Goal: Go to known website: Access a specific website the user already knows

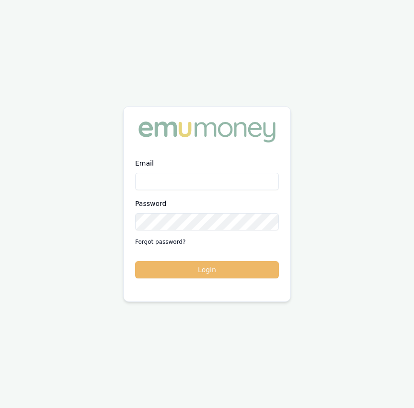
type input "[EMAIL_ADDRESS][DOMAIN_NAME]"
click at [191, 264] on button "Login" at bounding box center [207, 269] width 144 height 17
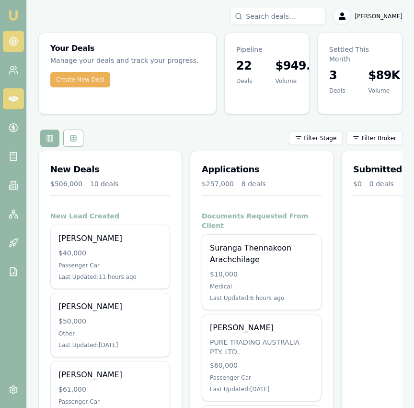
click at [14, 46] on icon at bounding box center [14, 41] width 10 height 10
